Goal: Submit feedback/report problem

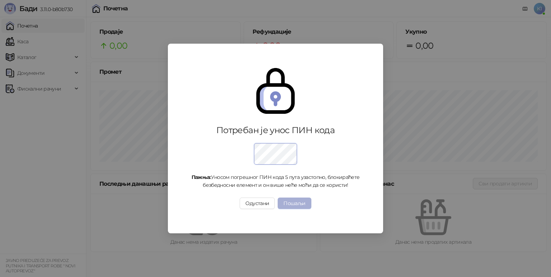
click at [288, 206] on button "Пошаљи" at bounding box center [293, 203] width 33 height 11
